Goal: Task Accomplishment & Management: Manage account settings

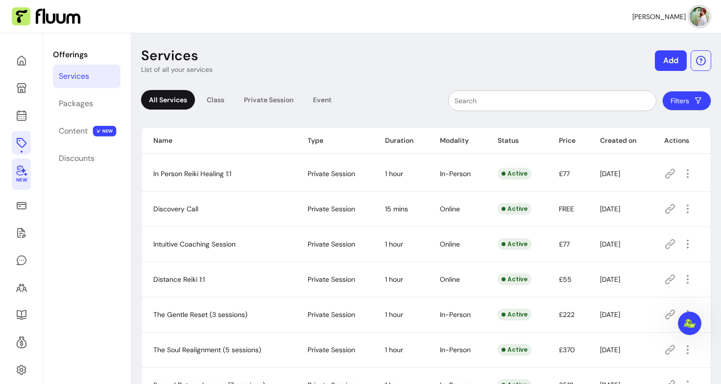
scroll to position [2137, 0]
click at [20, 117] on icon at bounding box center [22, 116] width 12 height 12
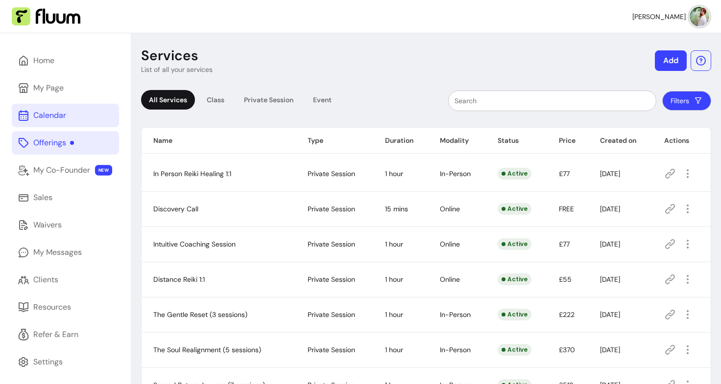
scroll to position [2106, 0]
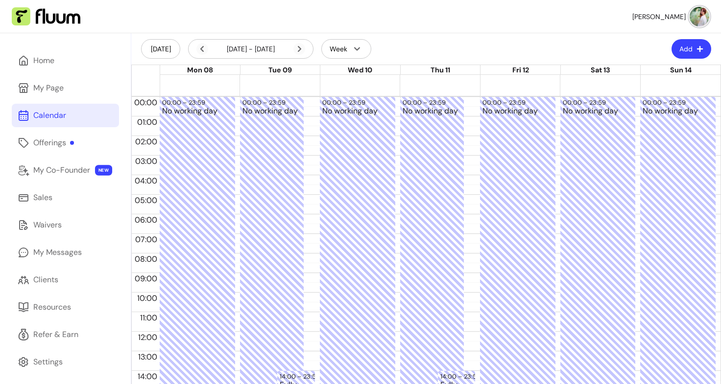
click at [293, 43] on div "[DATE] - [DATE]" at bounding box center [250, 49] width 109 height 12
click at [294, 47] on icon at bounding box center [299, 49] width 12 height 12
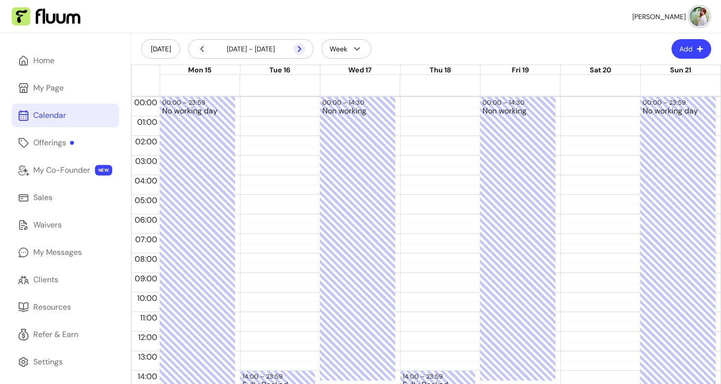
click at [294, 47] on icon at bounding box center [299, 49] width 12 height 12
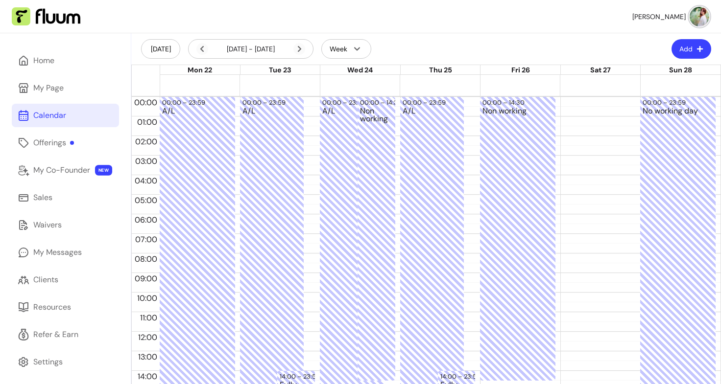
click at [294, 47] on icon at bounding box center [299, 49] width 12 height 12
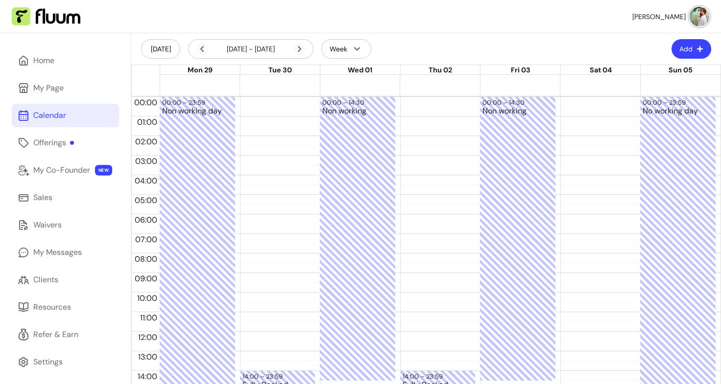
click at [294, 47] on icon at bounding box center [299, 49] width 12 height 12
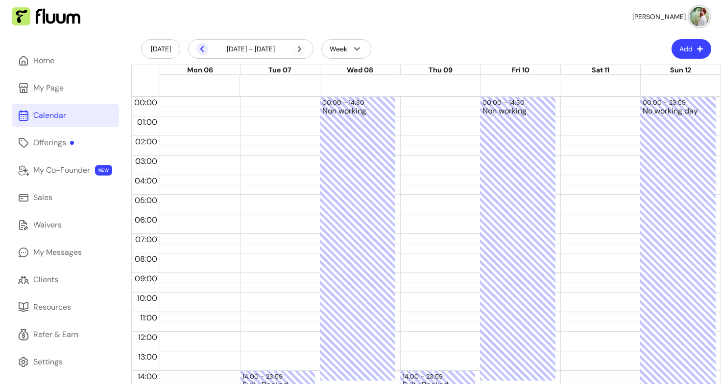
click at [204, 48] on icon at bounding box center [202, 49] width 12 height 12
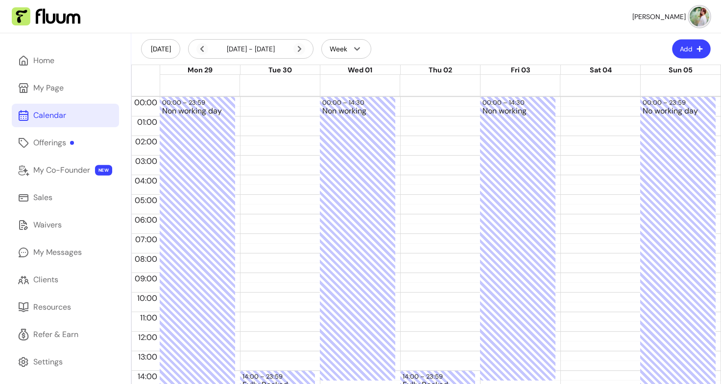
click at [696, 51] on icon "button" at bounding box center [699, 49] width 7 height 7
click at [660, 75] on span "Add Blocker" at bounding box center [659, 74] width 71 height 10
select select "*********"
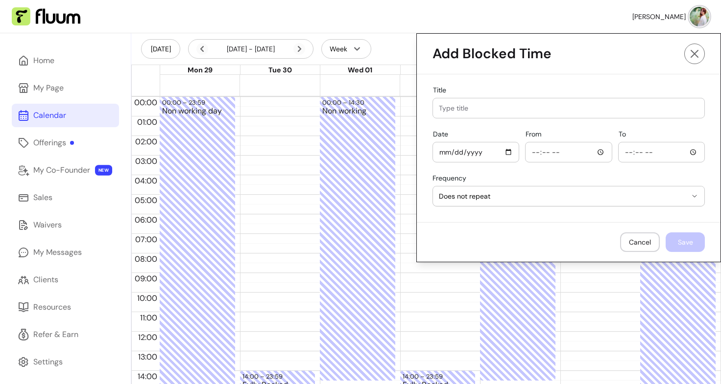
click at [501, 152] on input "Date" at bounding box center [476, 152] width 74 height 11
type input "[DATE]"
click at [508, 113] on div at bounding box center [568, 108] width 259 height 20
type input "N"
type input "A/L"
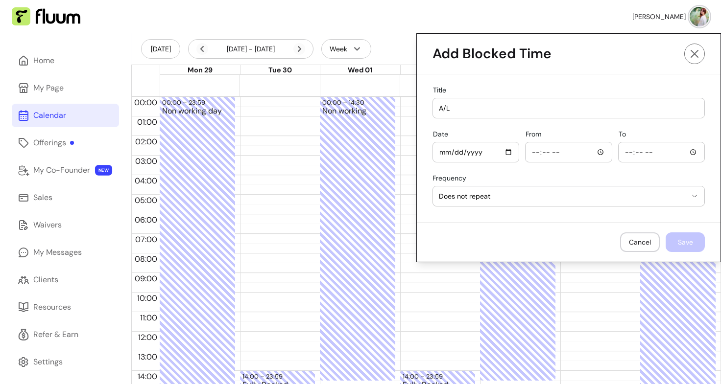
click at [574, 152] on input "From" at bounding box center [568, 152] width 74 height 11
click at [554, 152] on input "From" at bounding box center [568, 152] width 74 height 11
click at [593, 151] on input "From" at bounding box center [568, 152] width 74 height 11
type input "00:00"
click at [632, 154] on input "To" at bounding box center [661, 152] width 74 height 11
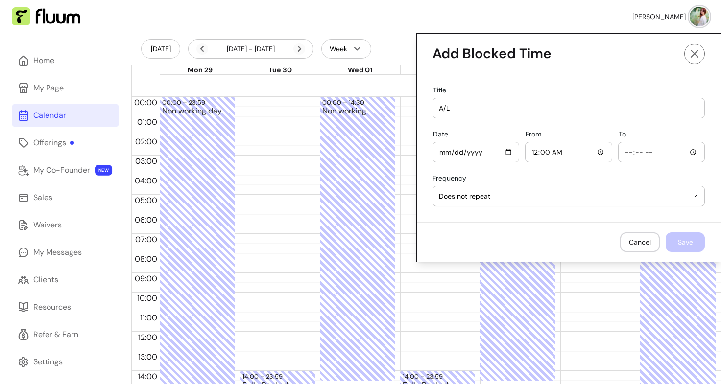
click at [690, 152] on input "To" at bounding box center [661, 152] width 74 height 11
type input "14:00"
click at [686, 244] on button "Save" at bounding box center [685, 242] width 38 height 19
